Goal: Task Accomplishment & Management: Complete application form

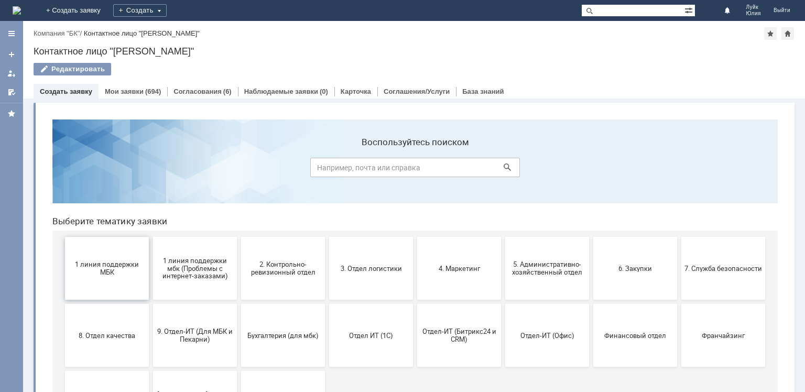
click at [106, 275] on span "1 линия поддержки МБК" at bounding box center [107, 268] width 78 height 16
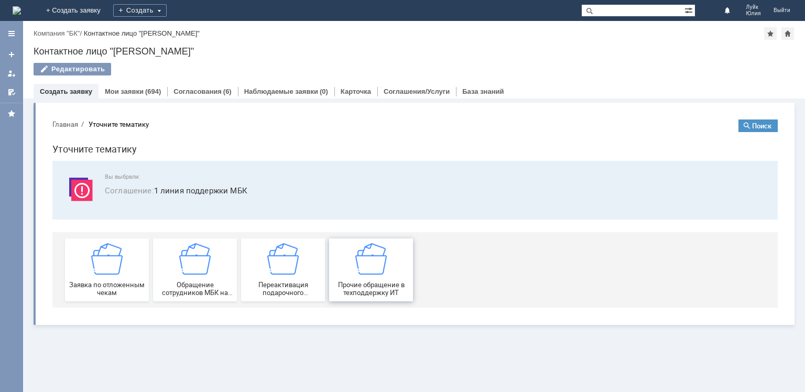
click at [367, 246] on img at bounding box center [370, 258] width 31 height 31
click at [114, 92] on link "Мои заявки" at bounding box center [124, 92] width 39 height 8
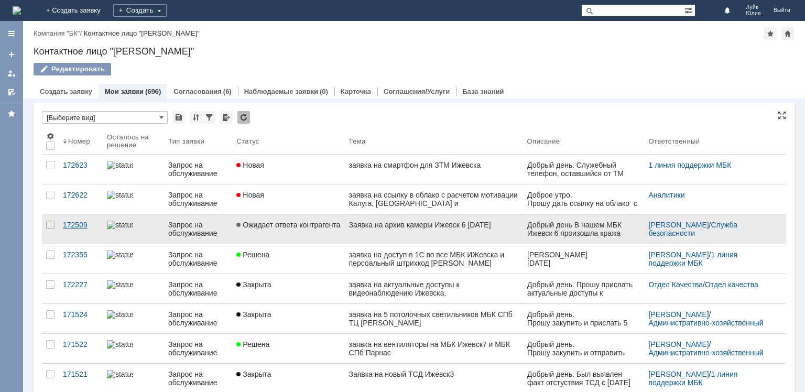
click at [75, 224] on div "172509" at bounding box center [81, 225] width 36 height 8
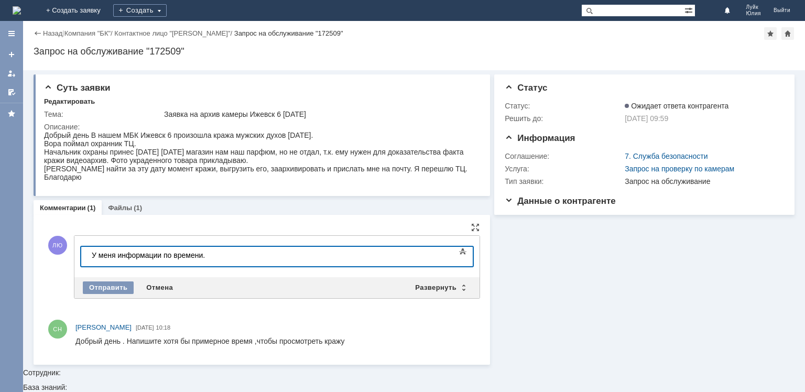
click at [116, 256] on div "У меня информации по времени." at bounding box center [166, 255] width 149 height 8
click at [240, 254] on div "У меня нет информации по времени." at bounding box center [166, 255] width 149 height 8
click at [109, 288] on div "Отправить" at bounding box center [108, 287] width 51 height 13
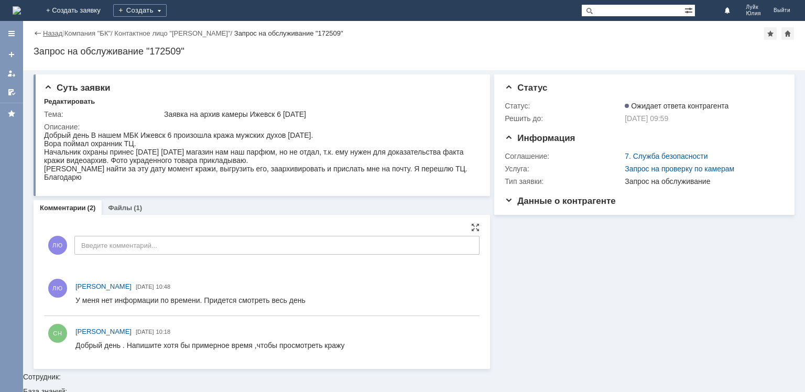
click at [54, 31] on link "Назад" at bounding box center [52, 33] width 19 height 8
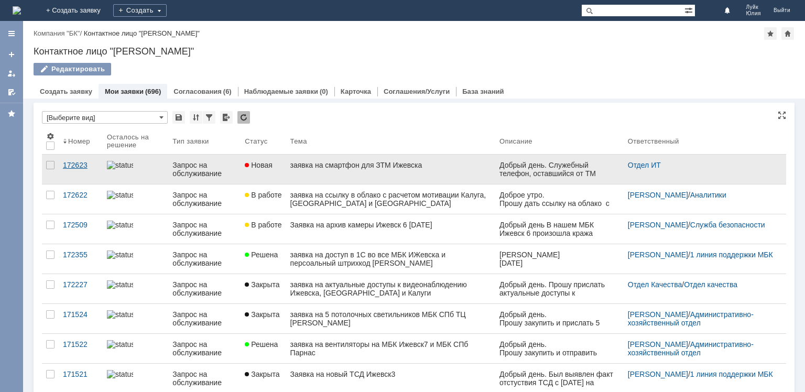
click at [75, 164] on div "172623" at bounding box center [81, 165] width 36 height 8
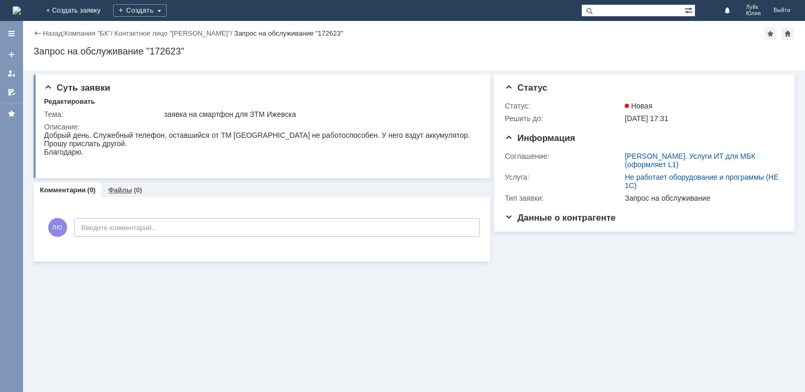
click at [124, 189] on link "Файлы" at bounding box center [120, 190] width 24 height 8
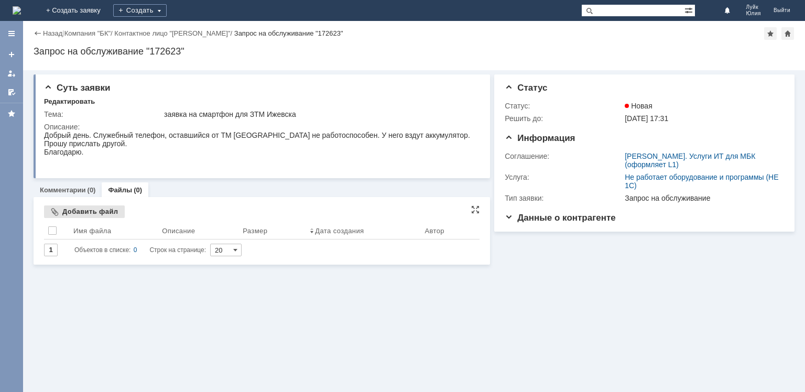
click at [83, 212] on div "Добавить файл" at bounding box center [84, 211] width 81 height 13
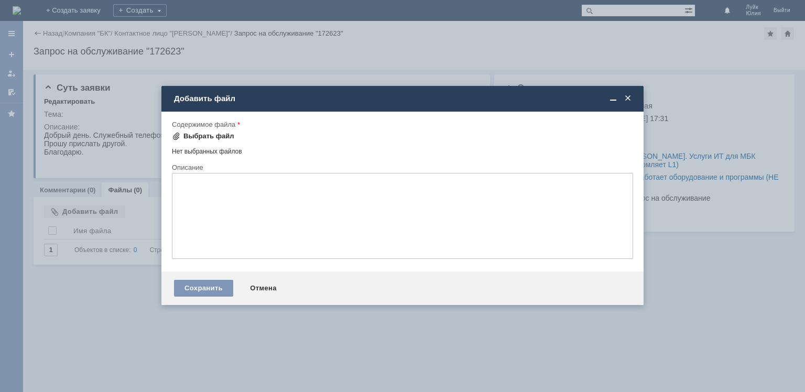
click at [204, 133] on div "Выбрать файл" at bounding box center [208, 136] width 51 height 8
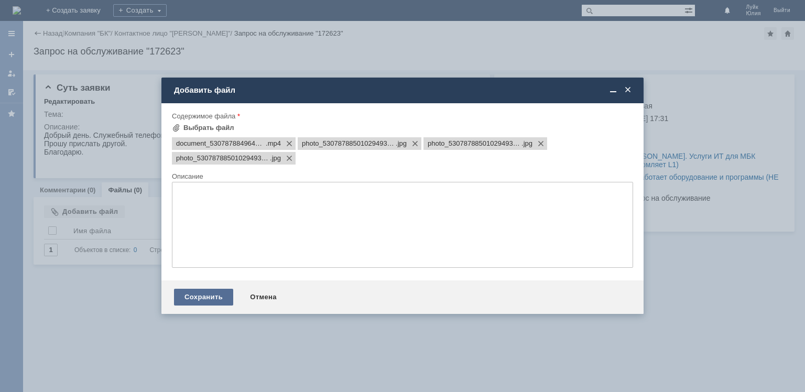
click at [202, 297] on div "Сохранить" at bounding box center [203, 297] width 59 height 17
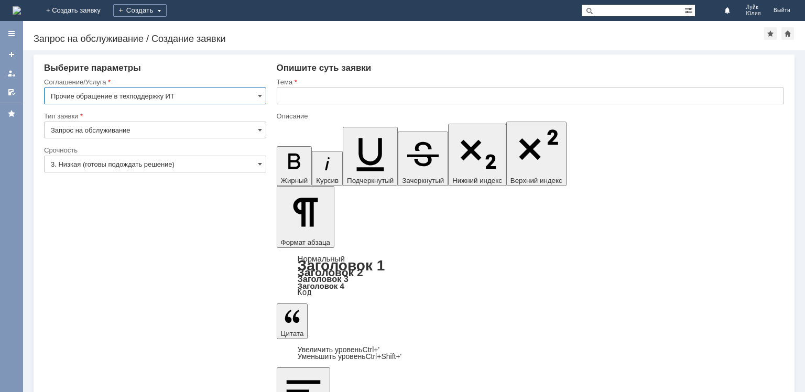
click at [322, 100] on input "text" at bounding box center [530, 96] width 507 height 17
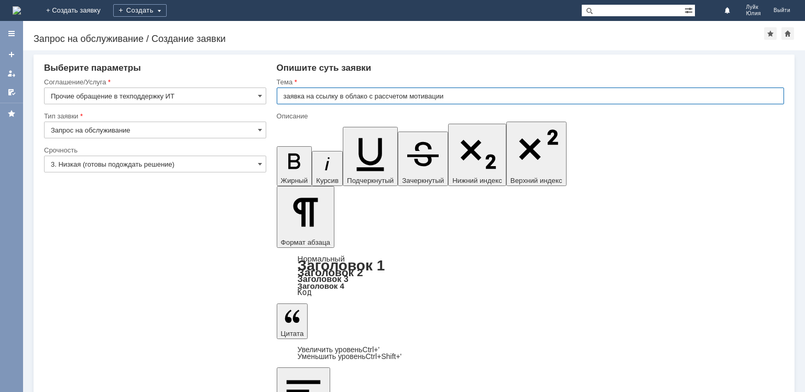
click at [392, 96] on input "заявка на ссылку в облако с рассчетом мотивации" at bounding box center [530, 96] width 507 height 17
click at [470, 96] on input "заявка на ссылку в облако с расчетом мотивации" at bounding box center [530, 96] width 507 height 17
type input "заявка на ссылку в облако с расчетом мотивации Калуга, СПб и Ижевск"
click at [527, 92] on input "заявка на ссылку в облако с расчетом мотивации Калуга, СПб и Ижевск" at bounding box center [530, 96] width 507 height 17
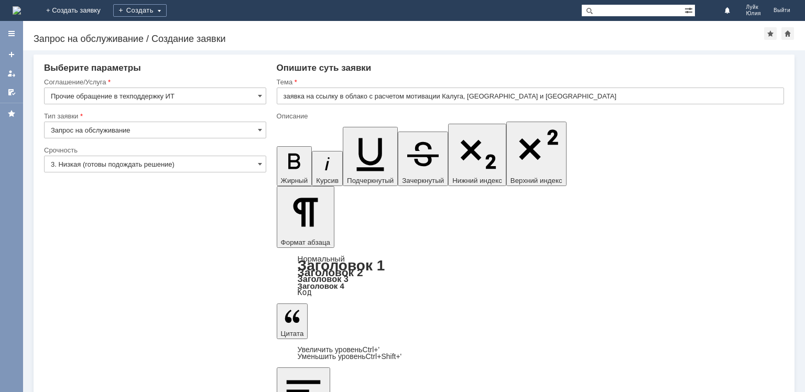
scroll to position [579, 3]
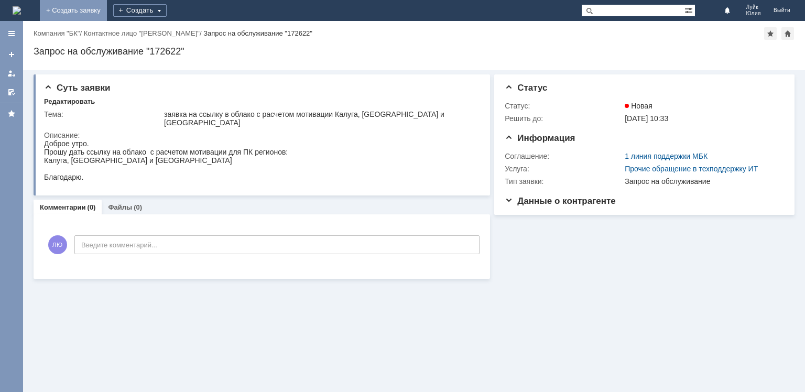
click at [107, 6] on link "+ Создать заявку" at bounding box center [73, 10] width 67 height 21
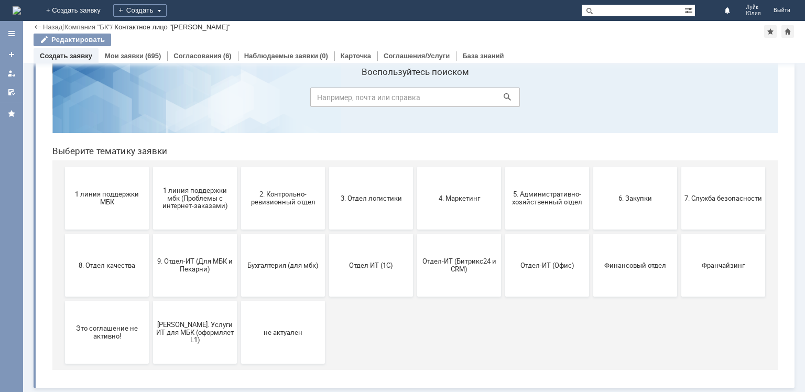
scroll to position [35, 0]
click at [530, 271] on button "Отдел-ИТ (Офис)" at bounding box center [547, 265] width 84 height 63
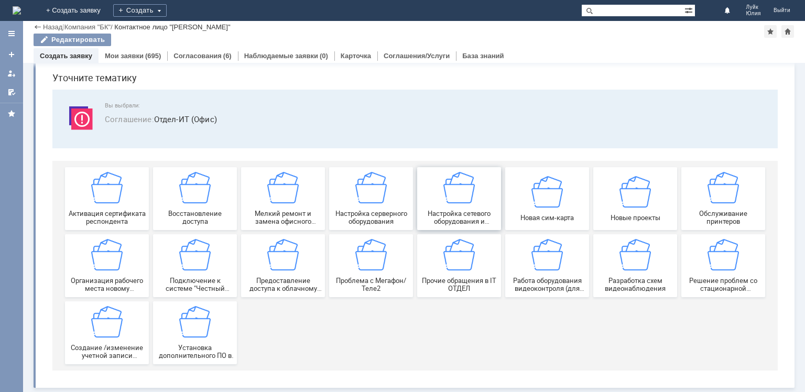
scroll to position [36, 0]
click at [41, 26] on div "Назад" at bounding box center [48, 27] width 29 height 8
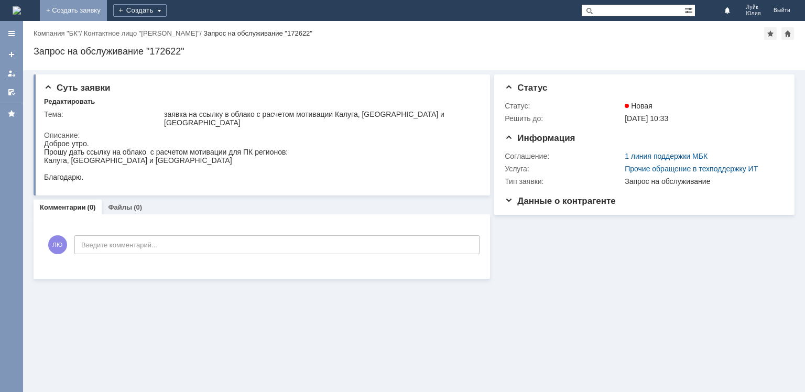
click at [107, 10] on link "+ Создать заявку" at bounding box center [73, 10] width 67 height 21
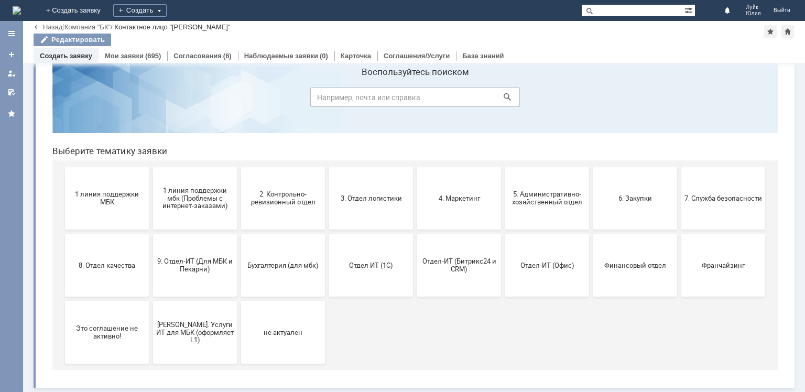
scroll to position [35, 0]
click at [206, 271] on span "9. Отдел-ИТ (Для МБК и Пекарни)" at bounding box center [195, 265] width 78 height 16
click at [202, 330] on span "[PERSON_NAME]. Услуги ИТ для МБК (оформляет L1)" at bounding box center [195, 332] width 78 height 24
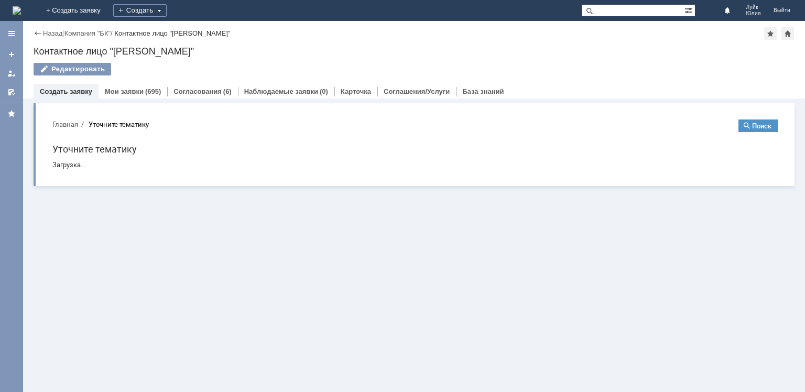
scroll to position [0, 0]
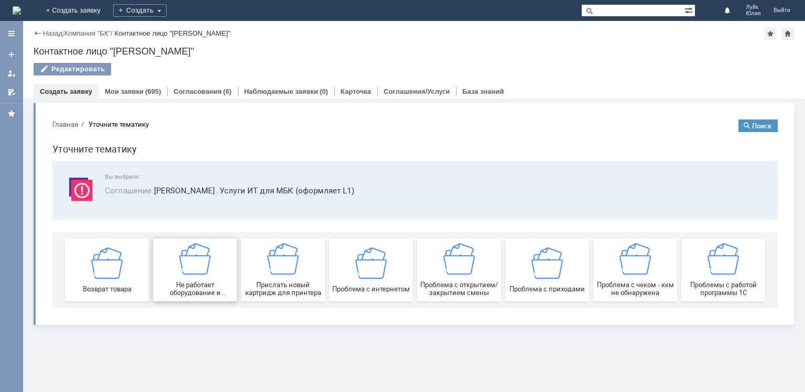
click at [186, 266] on img at bounding box center [194, 258] width 31 height 31
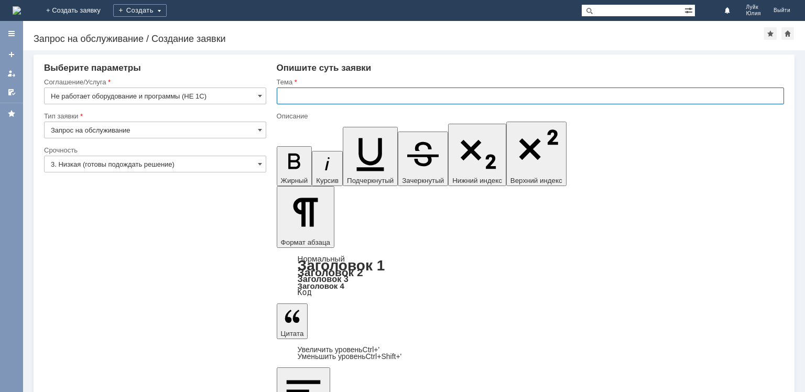
click at [319, 96] on input "text" at bounding box center [530, 96] width 507 height 17
click at [337, 96] on input "заявка на новый смартфон для" at bounding box center [530, 96] width 507 height 17
click at [373, 99] on input "заявка на смартфон для" at bounding box center [530, 96] width 507 height 17
type input "заявка на смартфон для ЗТМ Ижевска"
